Goal: Check status: Check status

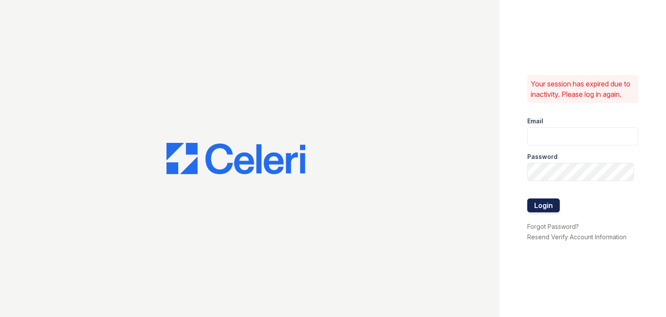
type input "[DOMAIN_NAME][EMAIL_ADDRESS][DOMAIN_NAME]"
click at [539, 199] on button "Login" at bounding box center [543, 205] width 33 height 14
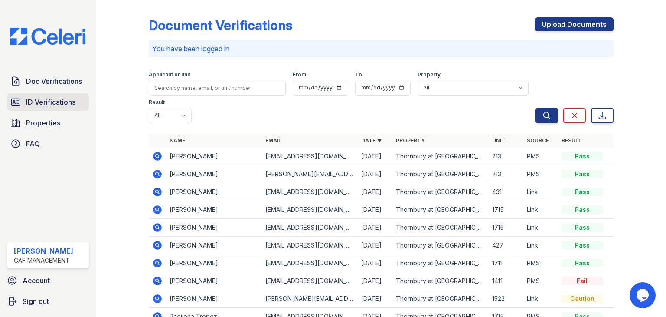
click at [55, 101] on span "ID Verifications" at bounding box center [50, 102] width 49 height 10
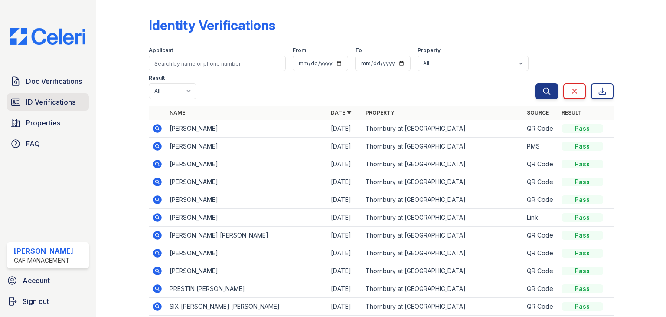
click at [57, 100] on span "ID Verifications" at bounding box center [50, 102] width 49 height 10
click at [573, 117] on th "Result" at bounding box center [586, 113] width 56 height 14
click at [566, 106] on th "Result" at bounding box center [586, 113] width 56 height 14
click at [562, 108] on th "Result" at bounding box center [586, 113] width 56 height 14
click at [567, 114] on link "Result" at bounding box center [572, 112] width 20 height 7
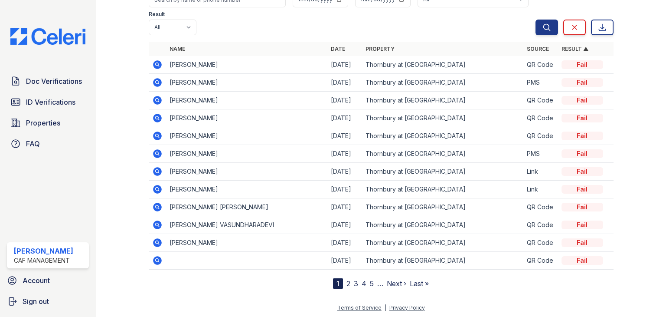
scroll to position [64, 0]
click at [156, 260] on icon at bounding box center [157, 260] width 10 height 10
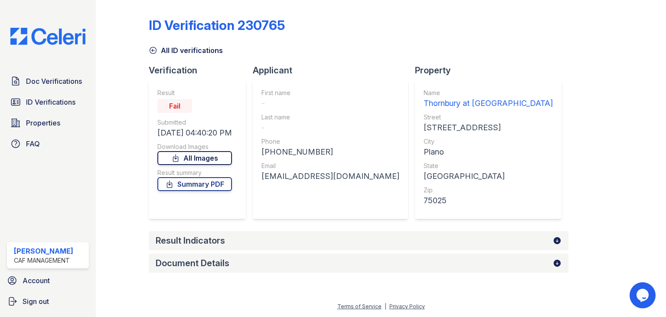
click at [191, 161] on link "All Images" at bounding box center [194, 158] width 75 height 14
